Goal: Transaction & Acquisition: Purchase product/service

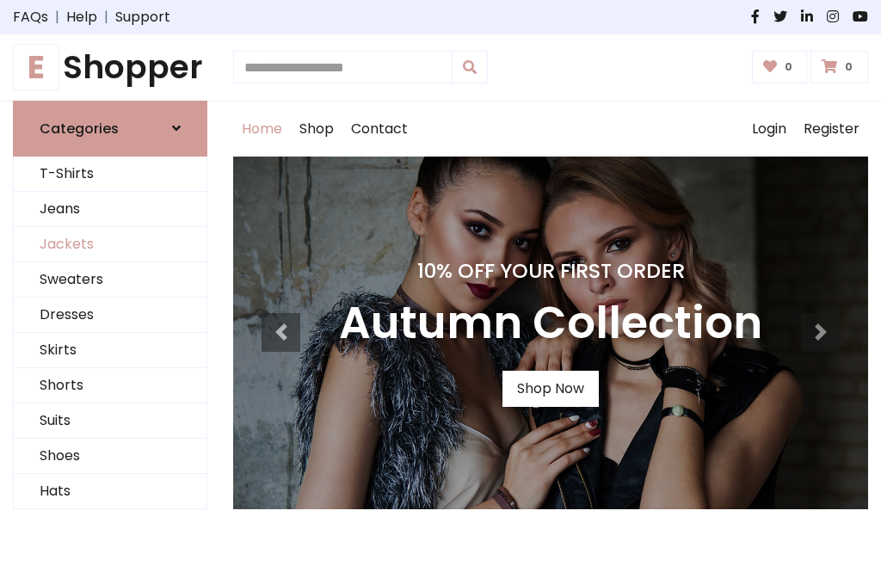
click at [110, 244] on link "Jackets" at bounding box center [110, 244] width 193 height 35
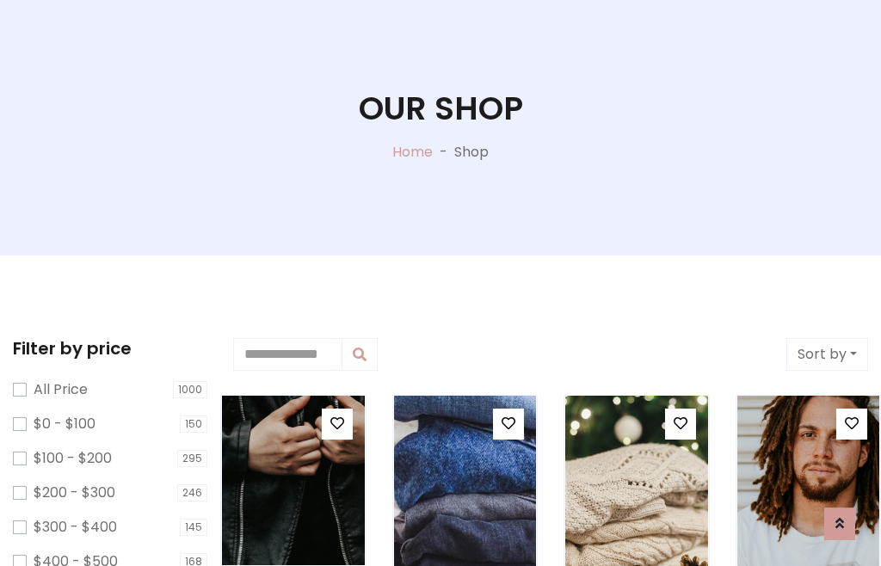
scroll to position [177, 0]
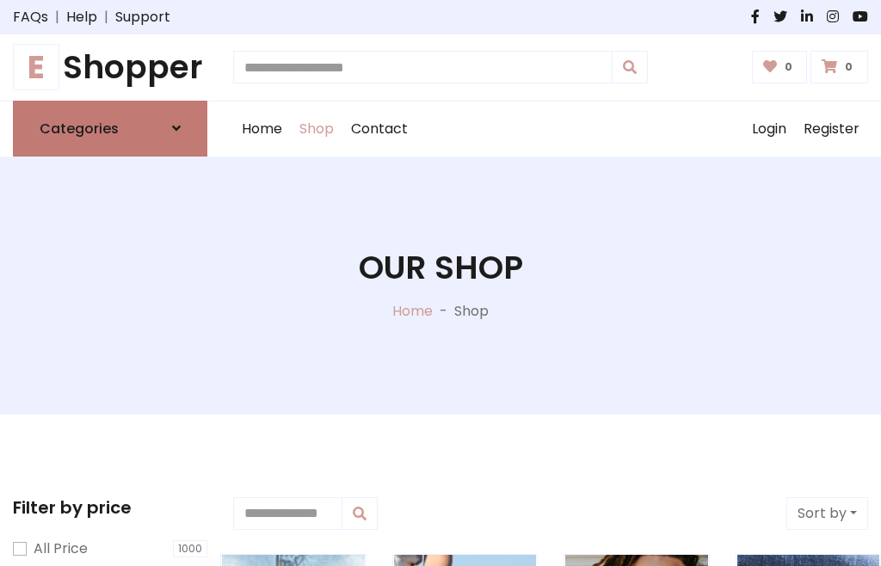
click at [110, 128] on h6 "Categories" at bounding box center [79, 128] width 79 height 16
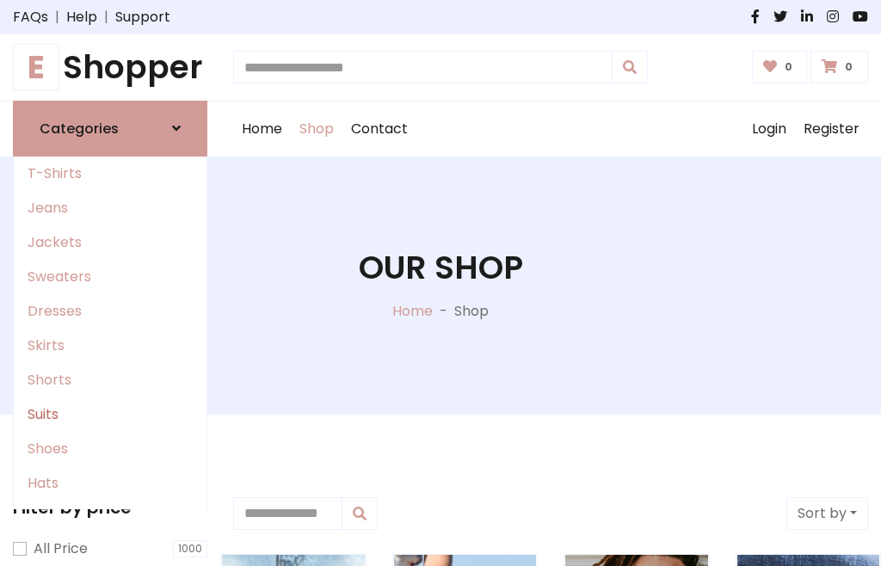
click at [110, 414] on link "Suits" at bounding box center [110, 414] width 193 height 34
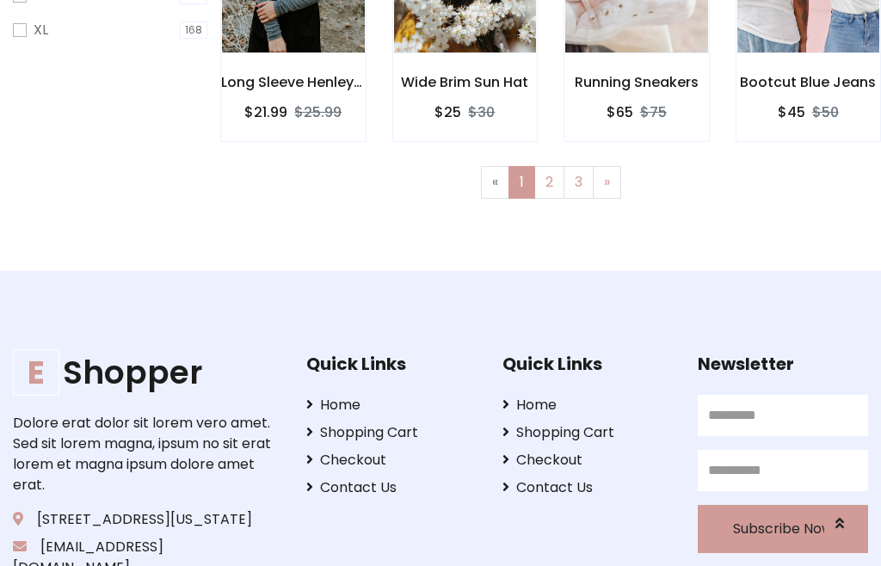
scroll to position [87, 0]
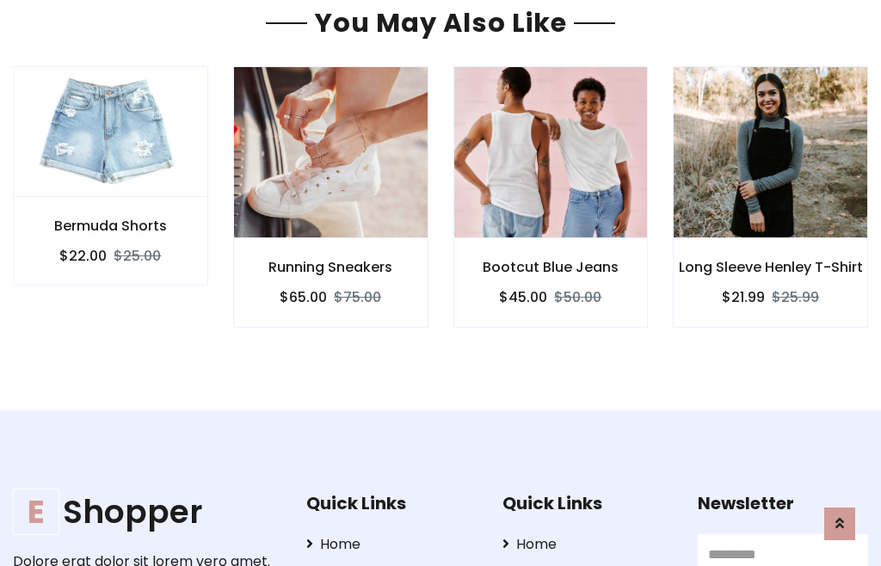
scroll to position [1455, 0]
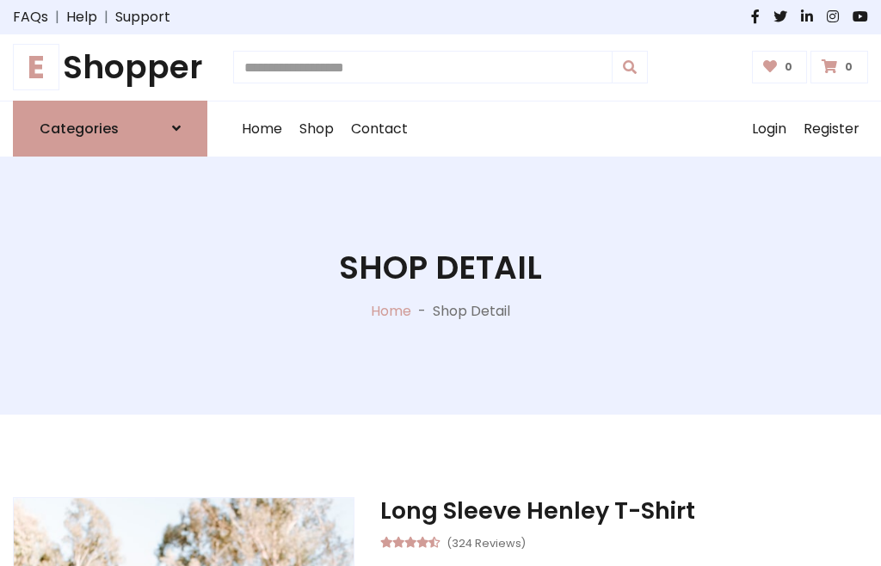
scroll to position [1606, 0]
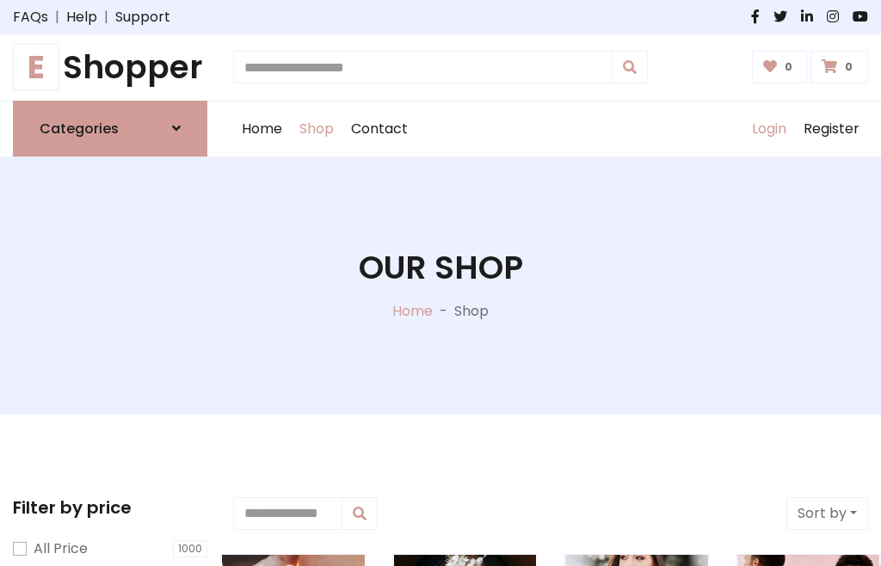
click at [768, 128] on link "Login" at bounding box center [769, 129] width 52 height 55
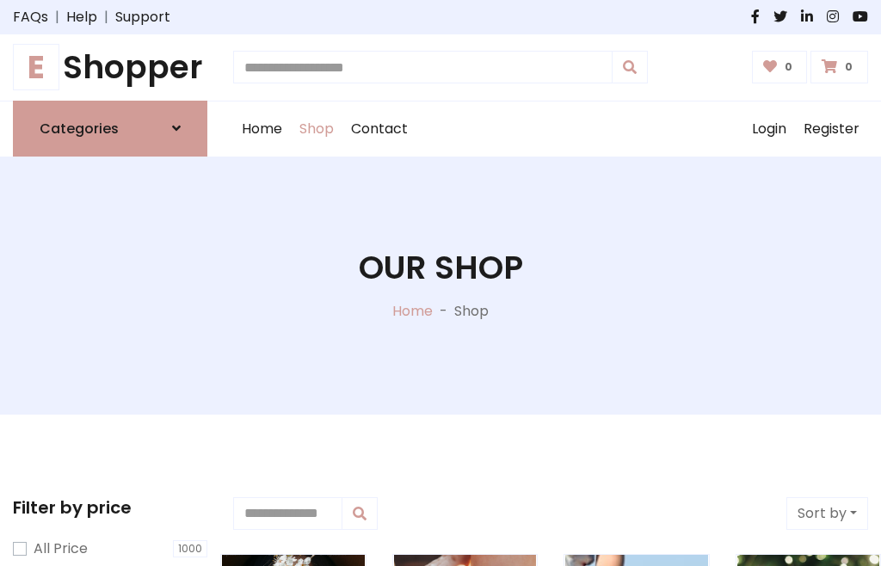
scroll to position [88, 0]
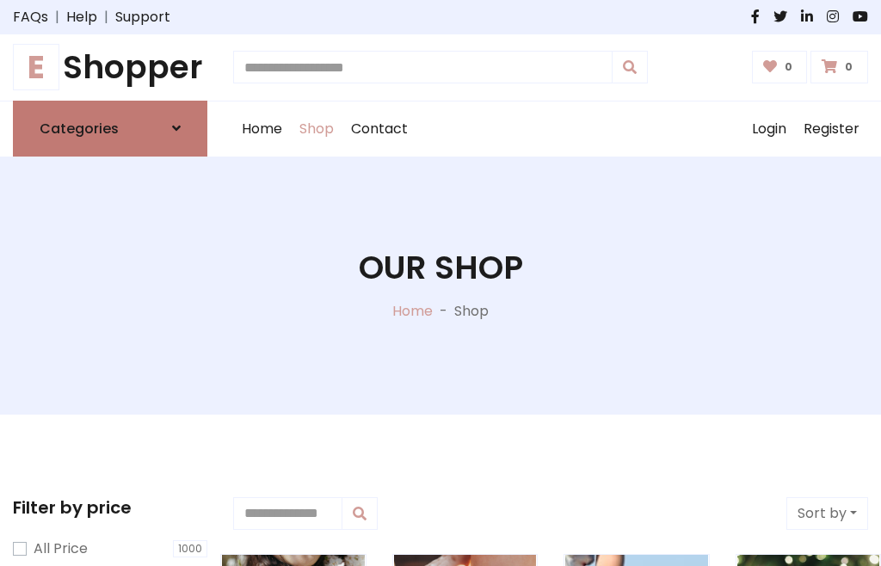
click at [176, 128] on icon at bounding box center [176, 128] width 9 height 14
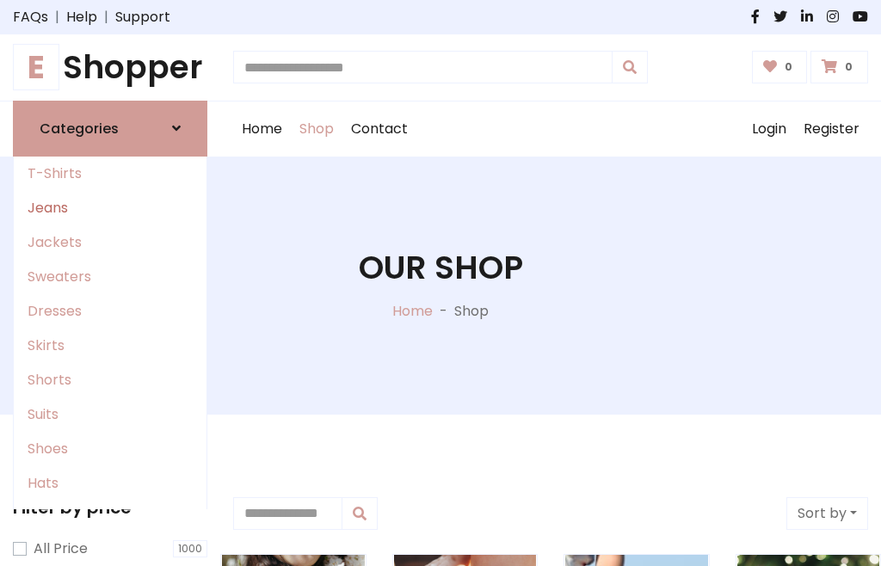
click at [110, 207] on link "Jeans" at bounding box center [110, 208] width 193 height 34
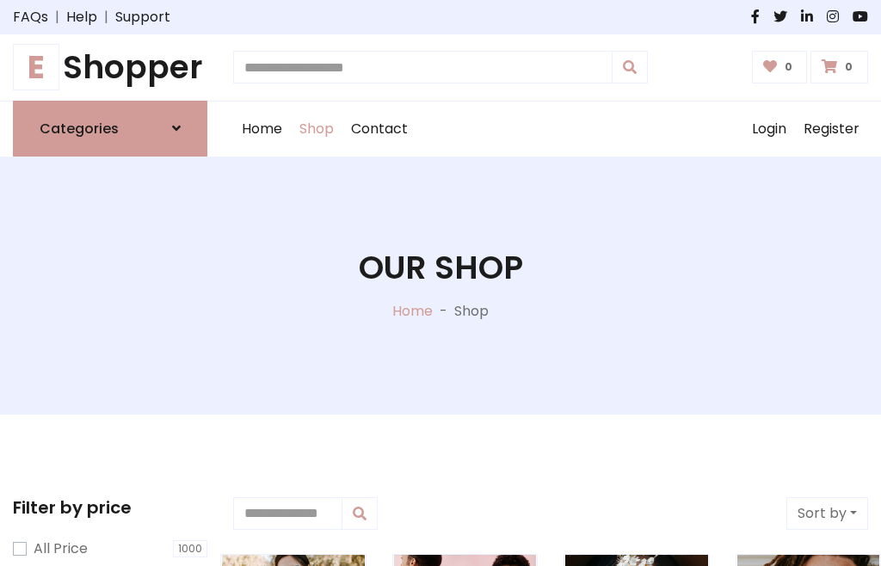
scroll to position [88, 0]
